Goal: Task Accomplishment & Management: Use online tool/utility

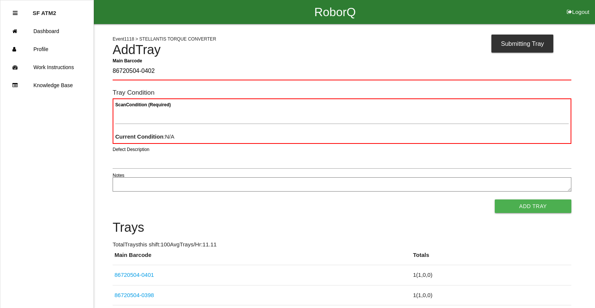
type Barcode "86720504-0402"
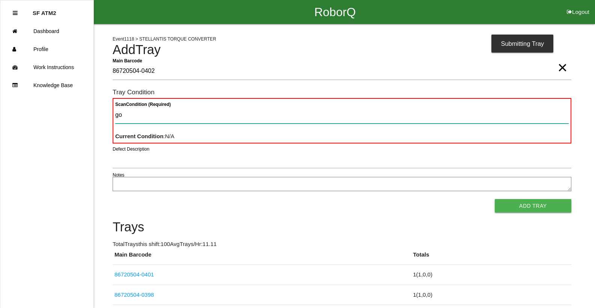
type Condition "goo"
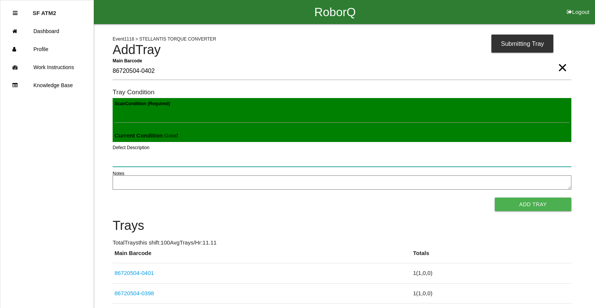
click at [494, 197] on button "Add Tray" at bounding box center [532, 204] width 77 height 14
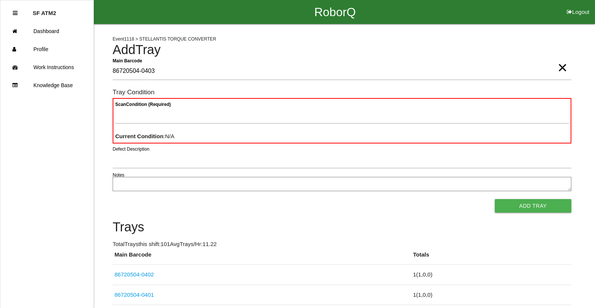
type Barcode "86720504-0403"
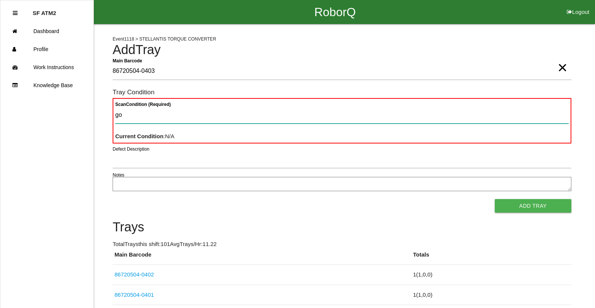
type Condition "goo"
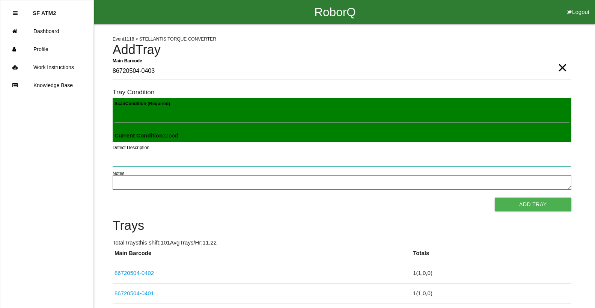
click at [494, 197] on button "Add Tray" at bounding box center [532, 204] width 77 height 14
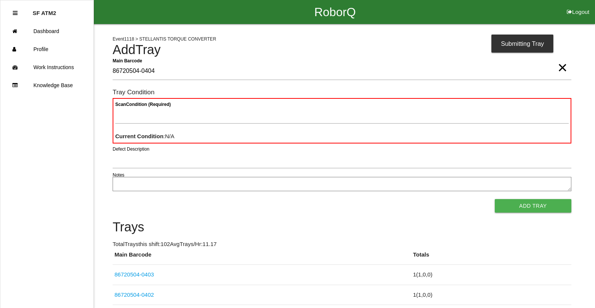
type Barcode "86720504-0404"
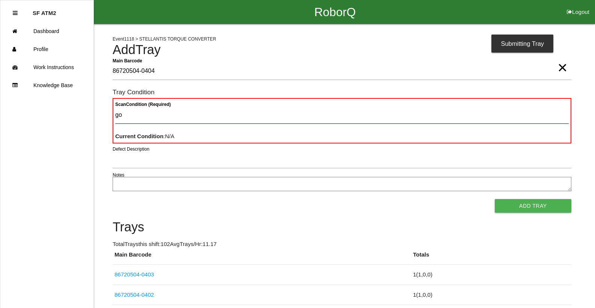
type Condition "goo"
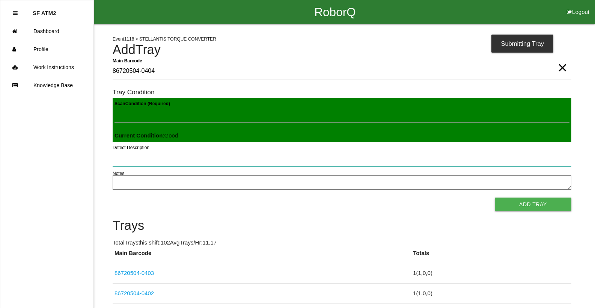
click at [494, 197] on button "Add Tray" at bounding box center [532, 204] width 77 height 14
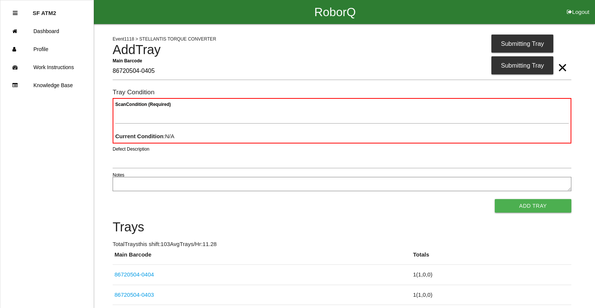
type Barcode "86720504-0405"
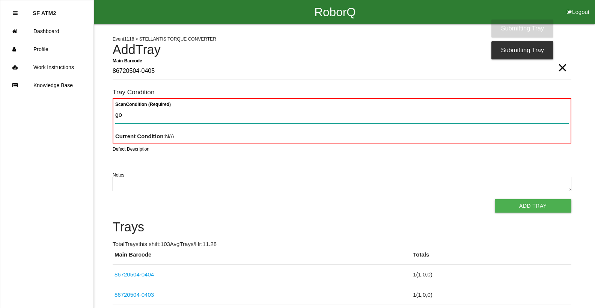
type Condition "goo"
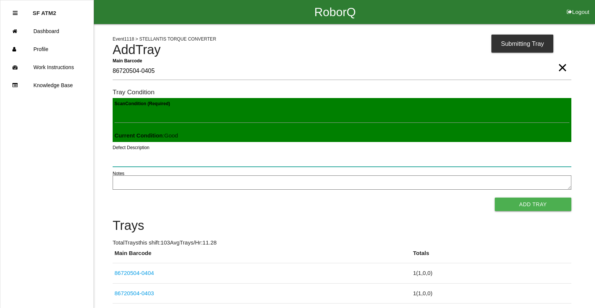
click at [494, 197] on button "Add Tray" at bounding box center [532, 204] width 77 height 14
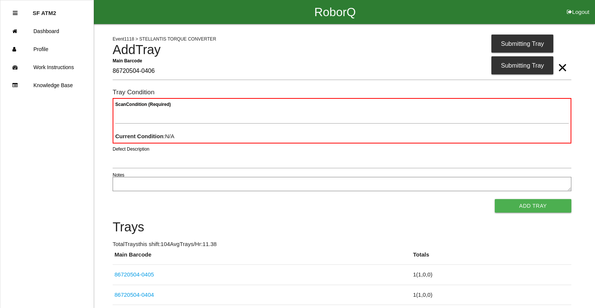
type Barcode "86720504-0406"
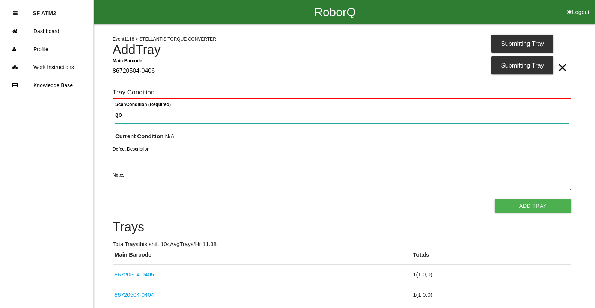
type Condition "goo"
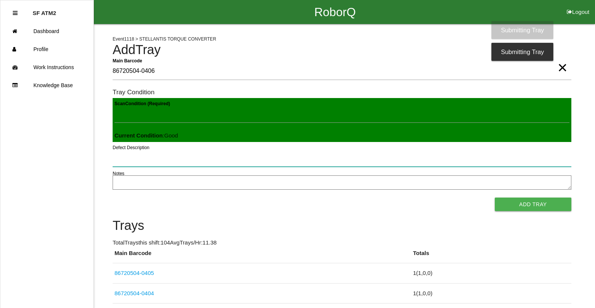
click button "Add Tray" at bounding box center [532, 204] width 77 height 14
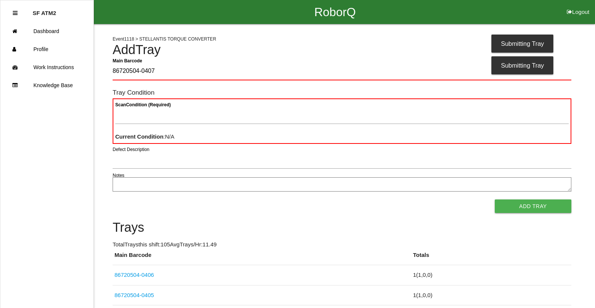
type Barcode "86720504-0407"
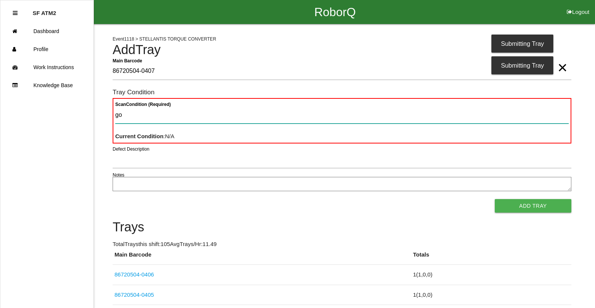
type Condition "goo"
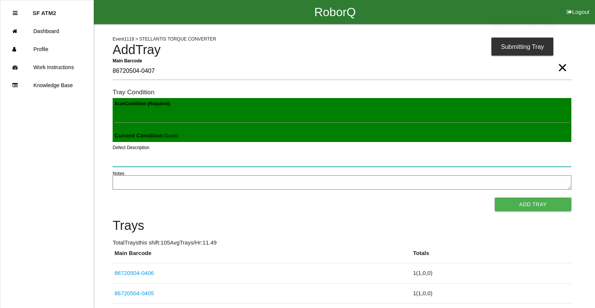
click at [494, 197] on button "Add Tray" at bounding box center [532, 204] width 77 height 14
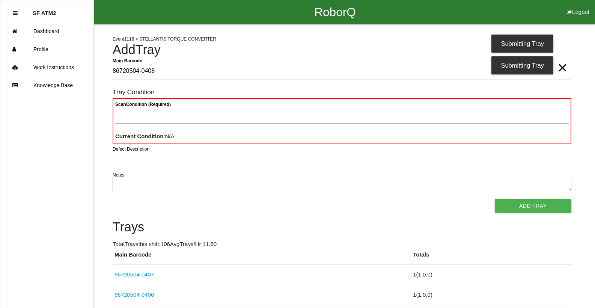
type Barcode "86720504-0408"
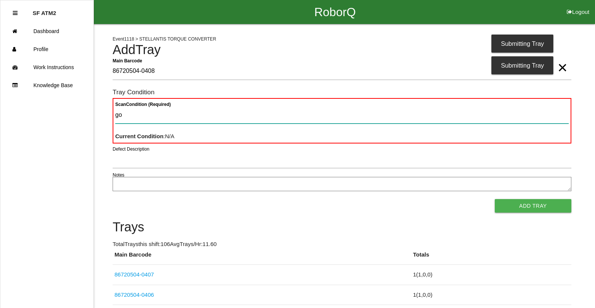
type Condition "goo"
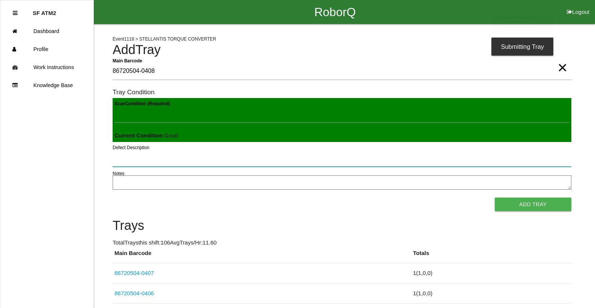
click at [494, 197] on button "Add Tray" at bounding box center [532, 204] width 77 height 14
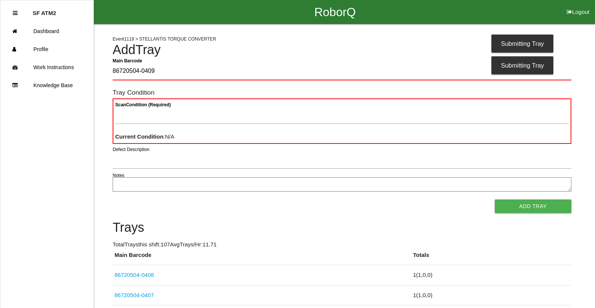
type Barcode "86720504-0409"
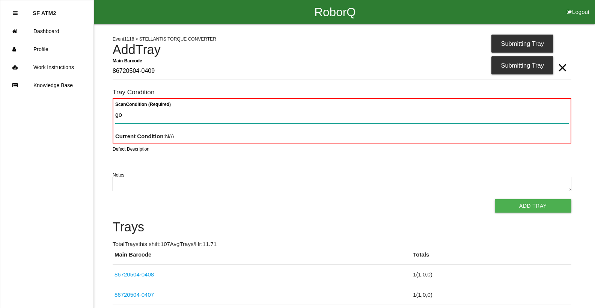
type Condition "goo"
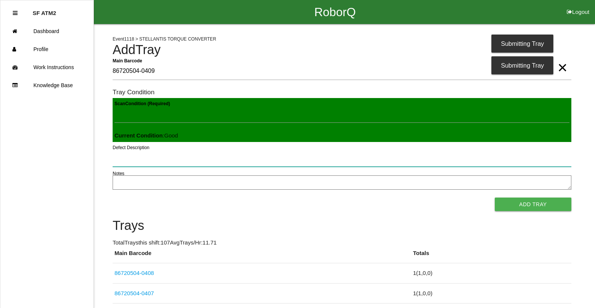
click at [494, 197] on button "Add Tray" at bounding box center [532, 204] width 77 height 14
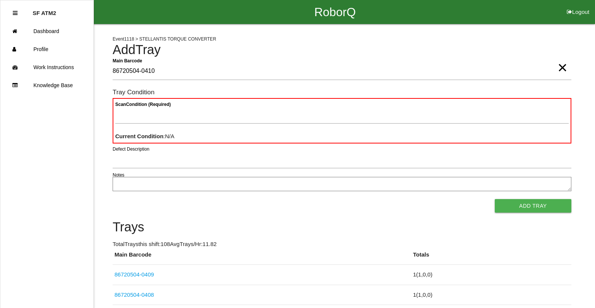
type Barcode "86720504-0410"
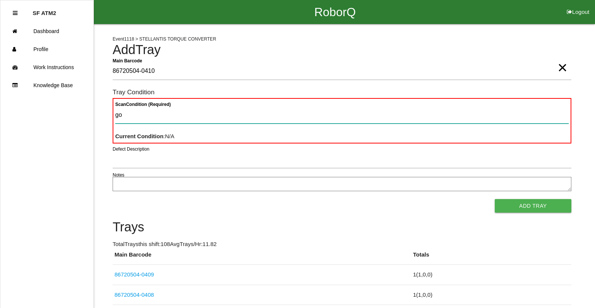
type Condition "goo"
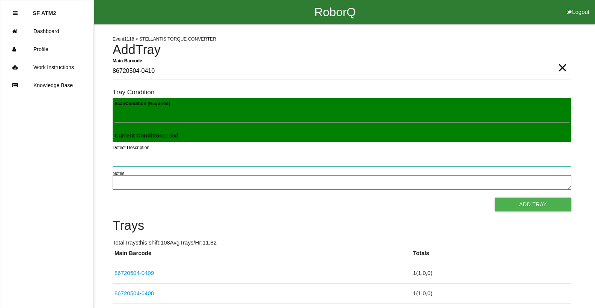
click at [494, 197] on button "Add Tray" at bounding box center [532, 204] width 77 height 14
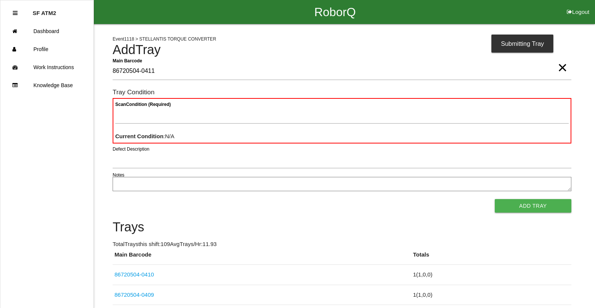
type Barcode "86720504-0411"
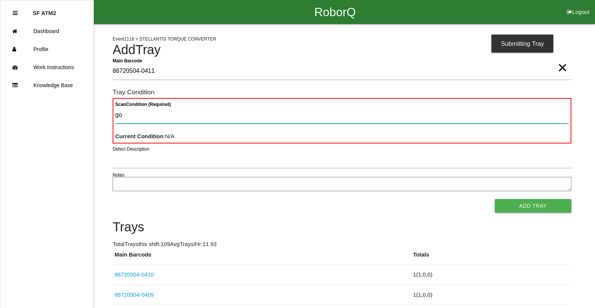
type Condition "goo"
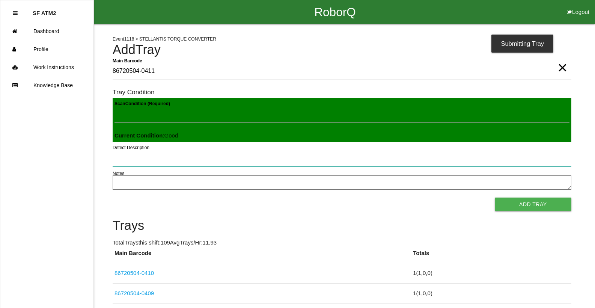
click at [494, 197] on button "Add Tray" at bounding box center [532, 204] width 77 height 14
